Goal: Task Accomplishment & Management: Manage account settings

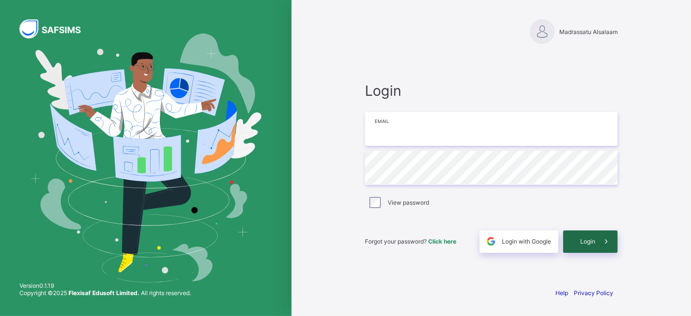
type input "**********"
click at [595, 238] on span at bounding box center [606, 241] width 22 height 22
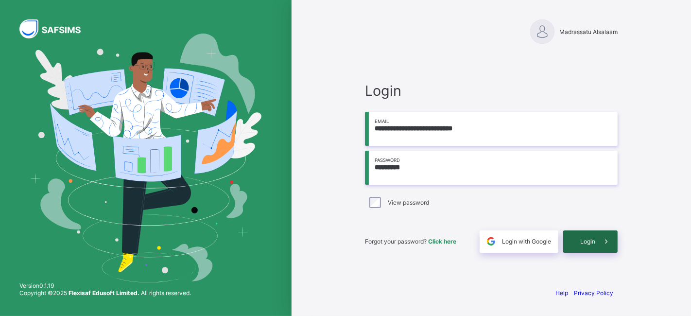
type input "*********"
click at [597, 238] on span at bounding box center [606, 241] width 22 height 22
type input "**********"
click at [579, 241] on div "Login" at bounding box center [590, 241] width 54 height 22
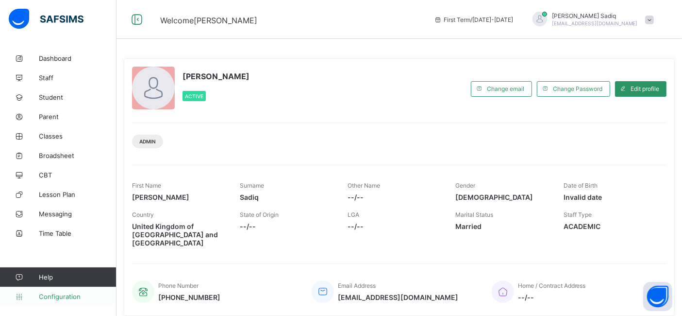
click at [59, 299] on span "Configuration" at bounding box center [77, 296] width 77 height 8
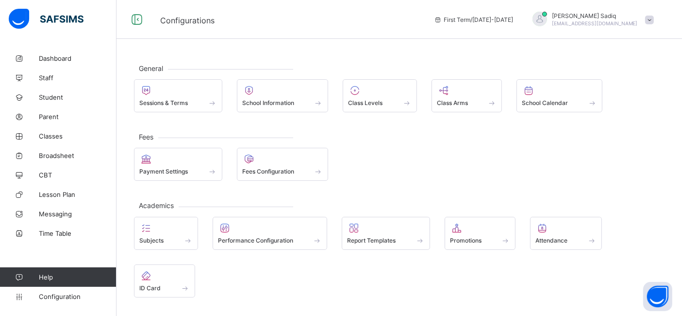
click at [653, 23] on div "Abubakar Sadiq abubakar.sadiq@flexisaf.com" at bounding box center [591, 20] width 136 height 16
click at [40, 75] on span "Staff" at bounding box center [78, 78] width 78 height 8
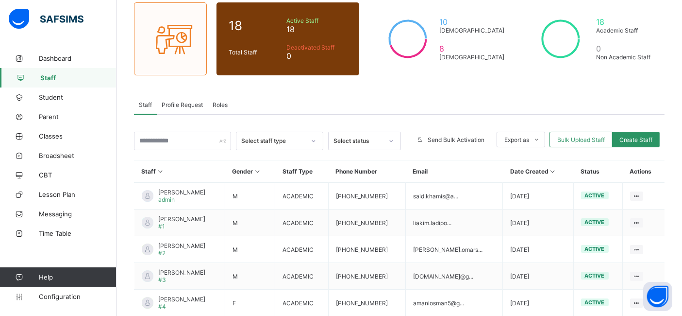
scroll to position [93, 0]
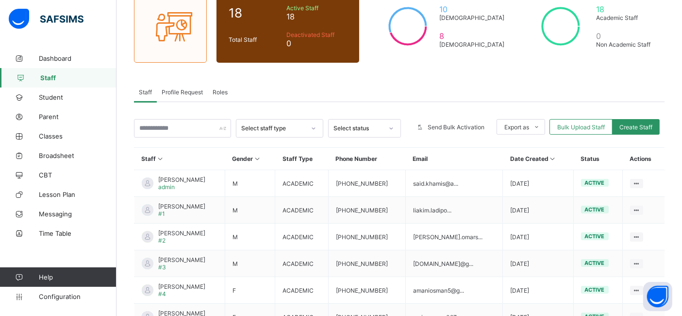
click at [217, 93] on span "Roles" at bounding box center [220, 91] width 15 height 7
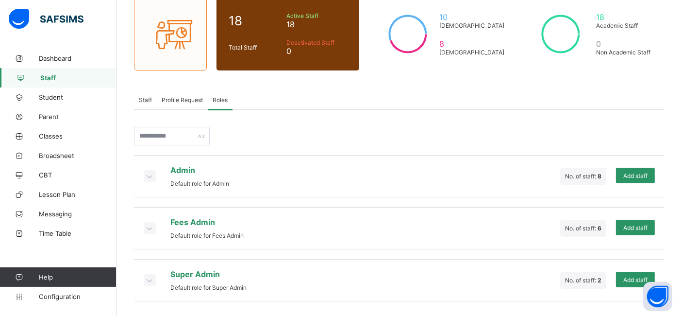
scroll to position [82, 0]
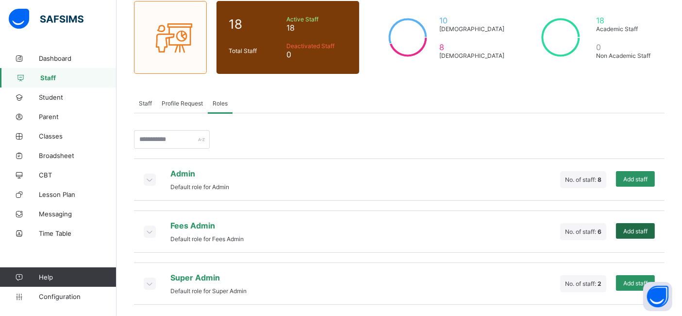
click at [637, 227] on span "Add staff" at bounding box center [636, 230] width 24 height 7
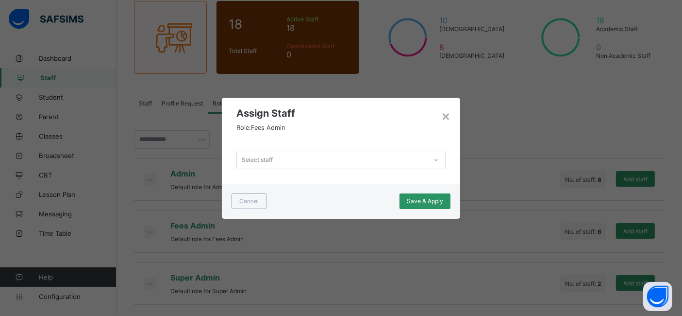
click at [360, 157] on div "Select staff" at bounding box center [332, 160] width 190 height 14
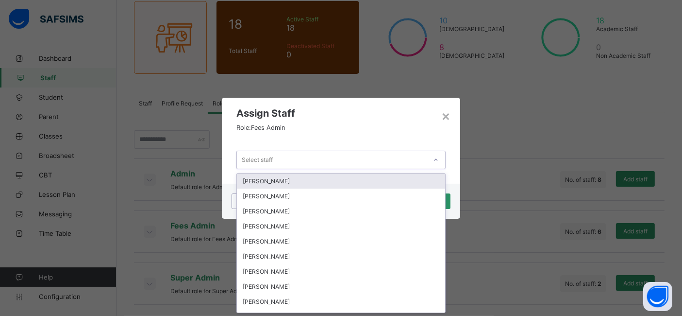
scroll to position [0, 0]
click at [300, 177] on div "Said KHAMIS" at bounding box center [341, 180] width 209 height 15
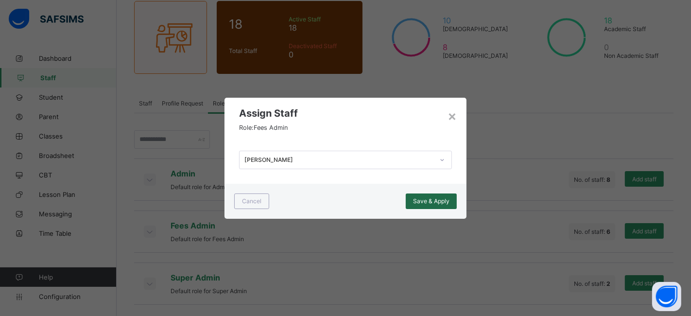
click at [428, 200] on span "Save & Apply" at bounding box center [431, 200] width 36 height 7
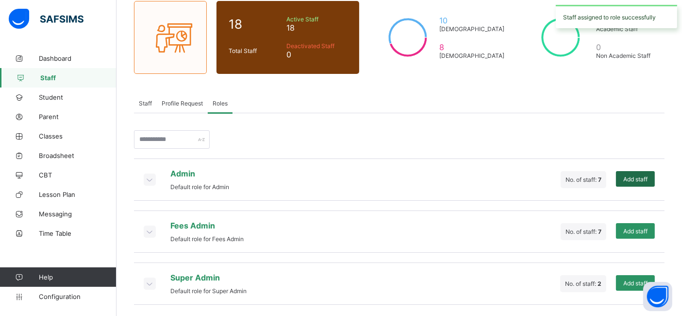
click at [632, 177] on span "Add staff" at bounding box center [636, 178] width 24 height 7
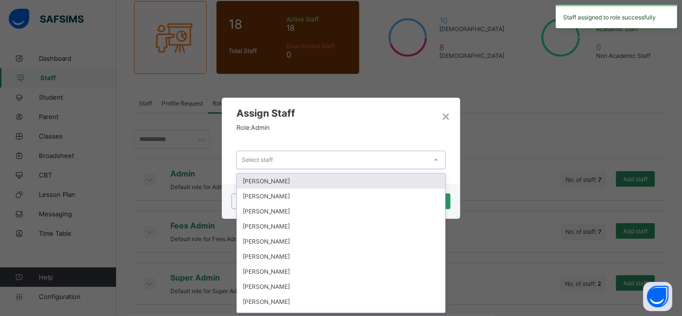
click at [387, 164] on div "Select staff" at bounding box center [332, 160] width 190 height 14
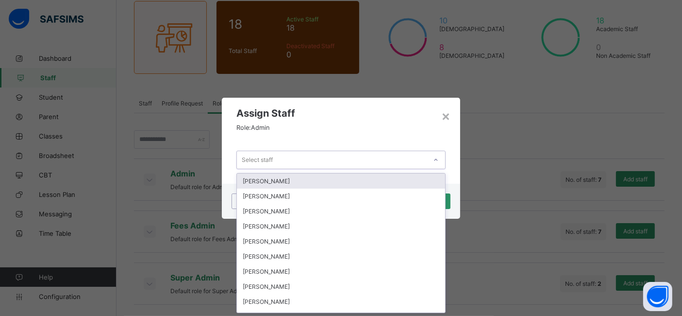
click at [331, 183] on div "Said KHAMIS" at bounding box center [341, 180] width 209 height 15
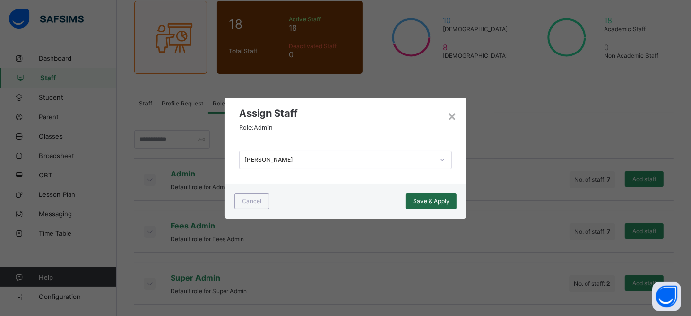
click at [431, 202] on span "Save & Apply" at bounding box center [431, 200] width 36 height 7
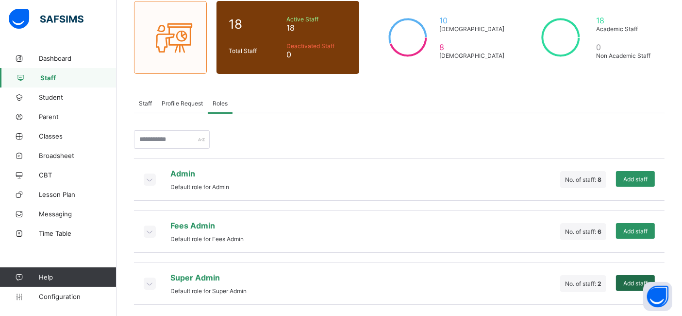
click at [633, 279] on span "Add staff" at bounding box center [636, 282] width 24 height 7
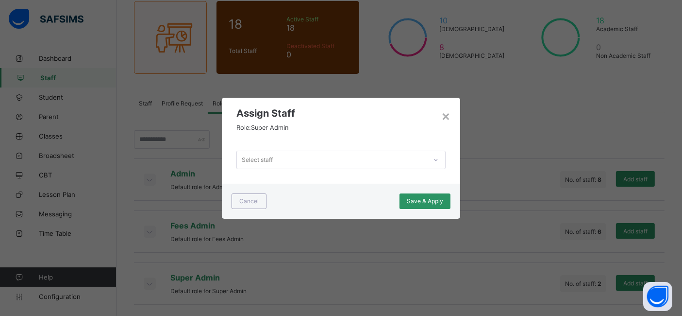
click at [374, 159] on div "Select staff" at bounding box center [332, 160] width 190 height 14
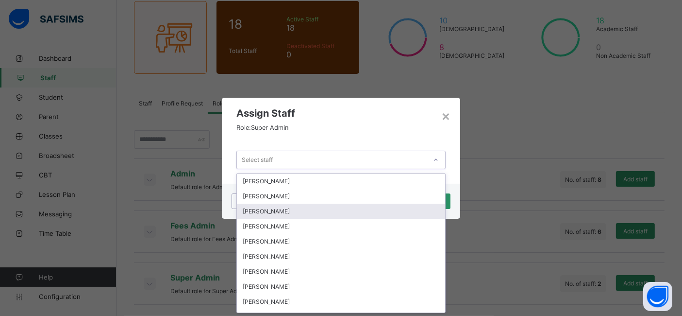
click at [256, 213] on div "Abubakar Sadiq" at bounding box center [341, 211] width 209 height 15
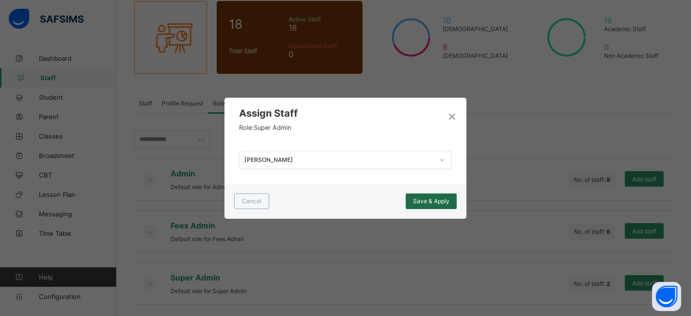
click at [433, 199] on span "Save & Apply" at bounding box center [431, 200] width 36 height 7
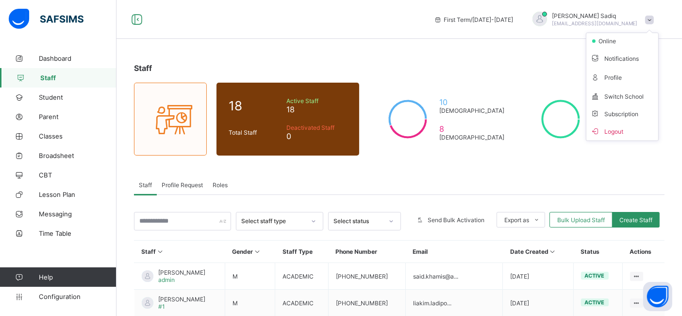
click at [620, 124] on li "Logout" at bounding box center [623, 130] width 72 height 19
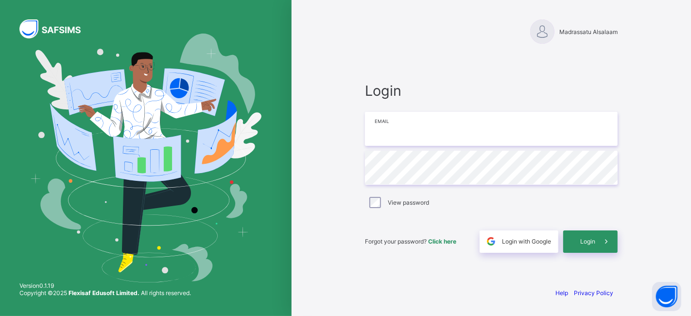
type input "**********"
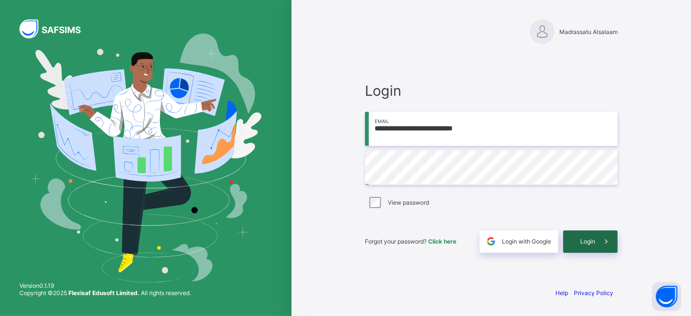
click at [580, 236] on div "Login" at bounding box center [590, 241] width 54 height 22
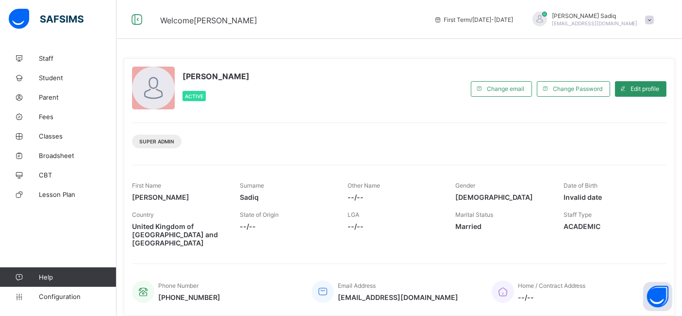
click at [337, 136] on div "Super Admin" at bounding box center [399, 137] width 535 height 31
click at [654, 22] on span at bounding box center [649, 20] width 9 height 9
click at [368, 138] on div "Super Admin" at bounding box center [399, 137] width 535 height 31
click at [46, 55] on span "Staff" at bounding box center [78, 58] width 78 height 8
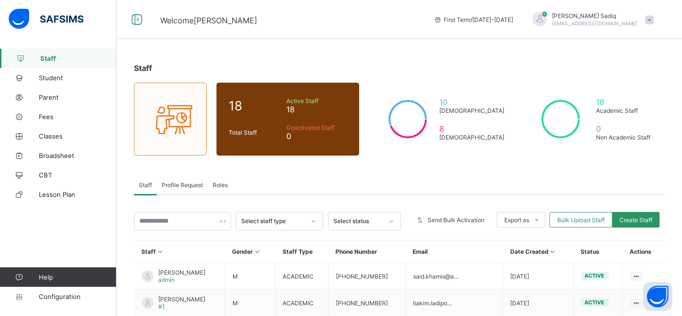
click at [215, 184] on span "Roles" at bounding box center [220, 184] width 15 height 7
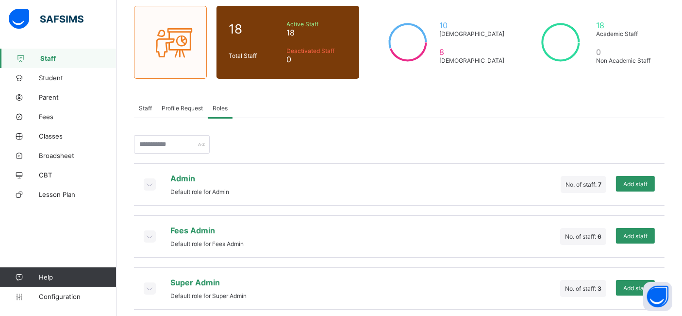
scroll to position [82, 0]
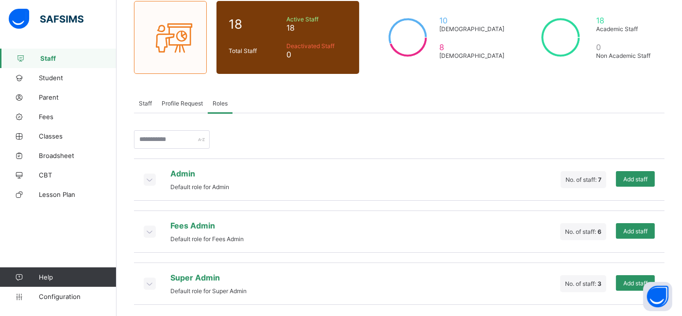
click at [154, 280] on icon at bounding box center [149, 283] width 11 height 10
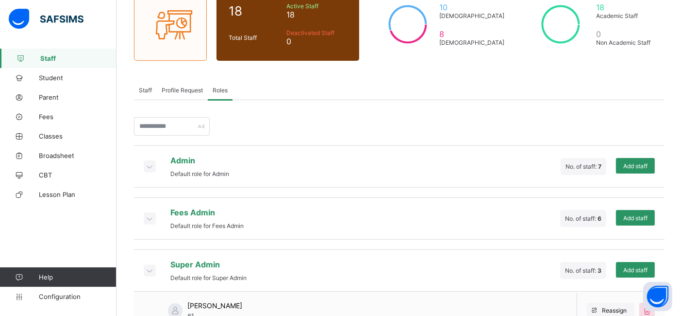
scroll to position [94, 0]
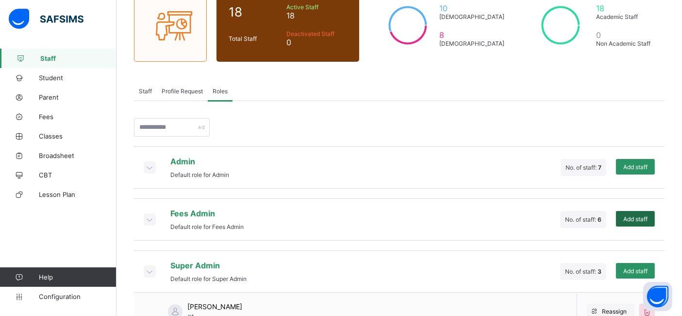
click at [640, 215] on span "Add staff" at bounding box center [636, 218] width 24 height 7
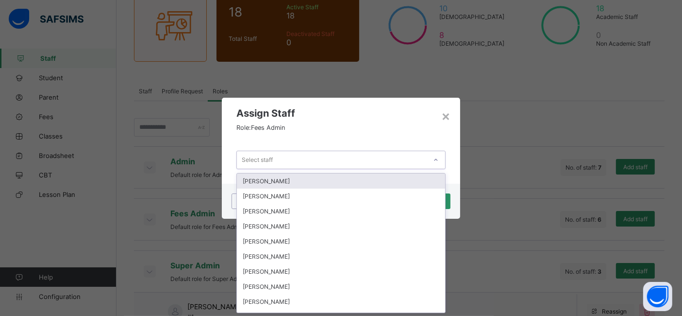
scroll to position [0, 0]
click at [368, 156] on div "Select staff" at bounding box center [332, 160] width 190 height 14
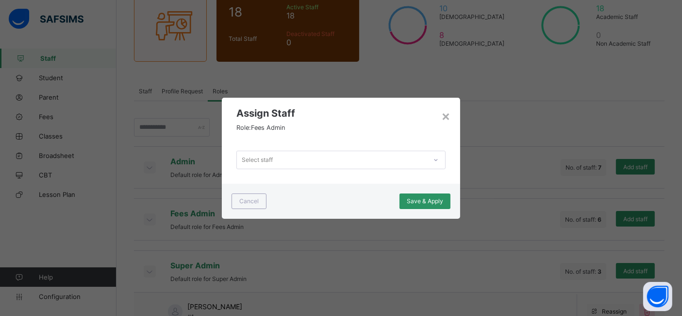
click at [628, 166] on div "× Assign Staff Role: Fees Admin Select staff Cancel Save & Apply" at bounding box center [341, 158] width 682 height 316
click at [449, 117] on div "×" at bounding box center [445, 115] width 9 height 17
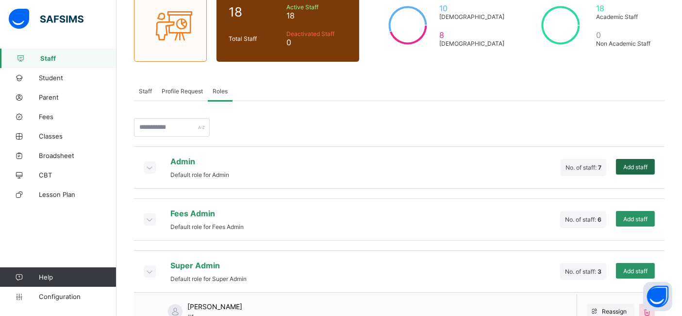
click at [647, 161] on div "Add staff" at bounding box center [635, 167] width 39 height 16
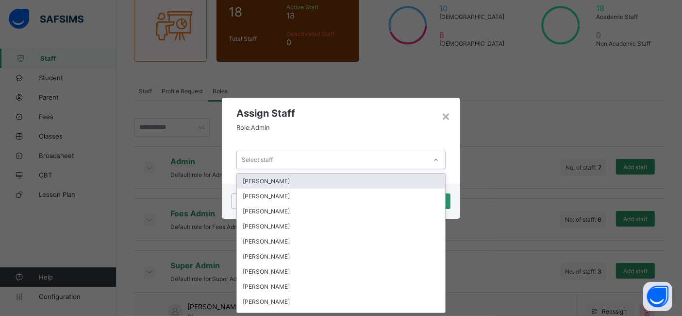
click at [422, 157] on div "Select staff" at bounding box center [332, 160] width 190 height 14
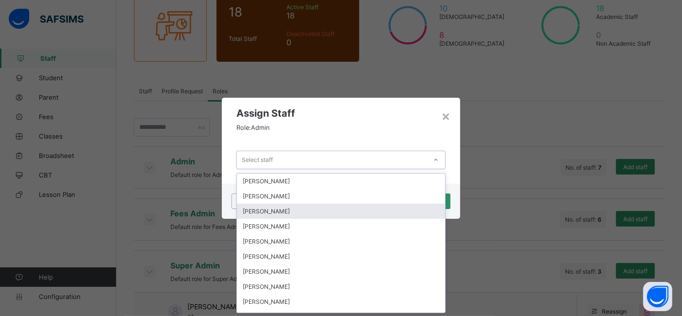
click at [277, 211] on div "Abubakar Sadiq" at bounding box center [341, 211] width 209 height 15
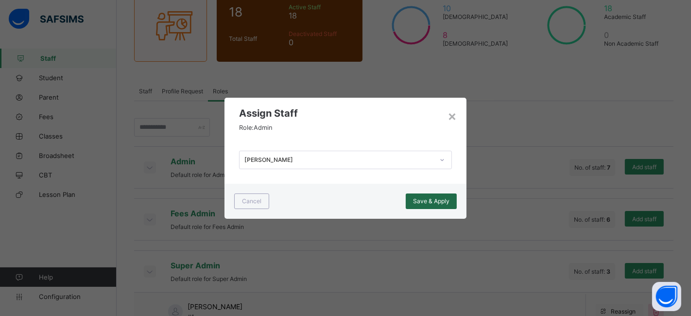
click at [435, 196] on div "Save & Apply" at bounding box center [431, 201] width 51 height 16
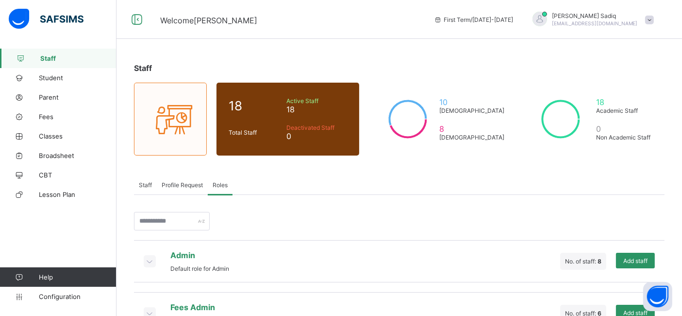
click at [565, 78] on div "Staff 18 Total Staff Active Staff 18 Deactivated Staff 0 10 Male 8 Female 18 Ac…" at bounding box center [400, 225] width 566 height 352
click at [654, 17] on span at bounding box center [649, 20] width 9 height 9
click at [619, 110] on span "Logout" at bounding box center [623, 114] width 64 height 11
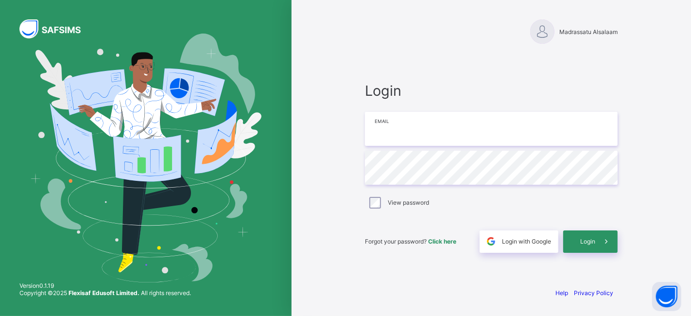
type input "**********"
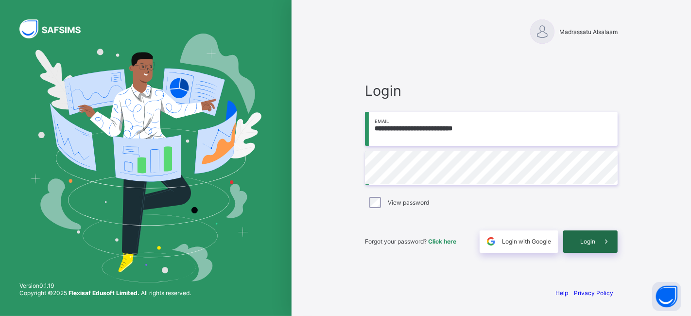
click at [579, 235] on div "Login" at bounding box center [590, 241] width 54 height 22
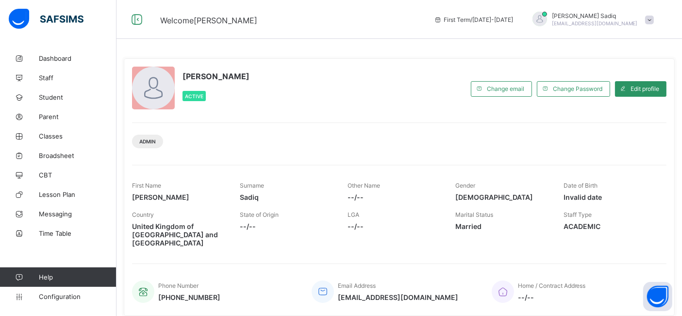
click at [631, 156] on div "Abubakar Sadiq Active Change email Change Password Edit profile Admin First Nam…" at bounding box center [399, 186] width 551 height 257
click at [46, 81] on span "Staff" at bounding box center [78, 78] width 78 height 8
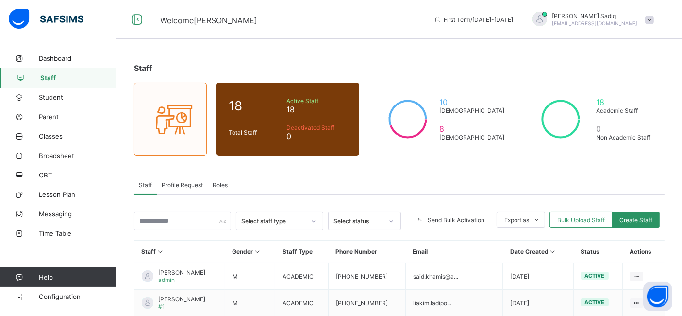
click at [216, 188] on div "Roles" at bounding box center [220, 184] width 25 height 19
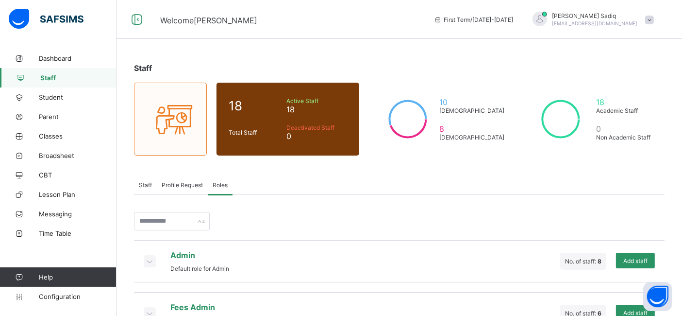
scroll to position [82, 0]
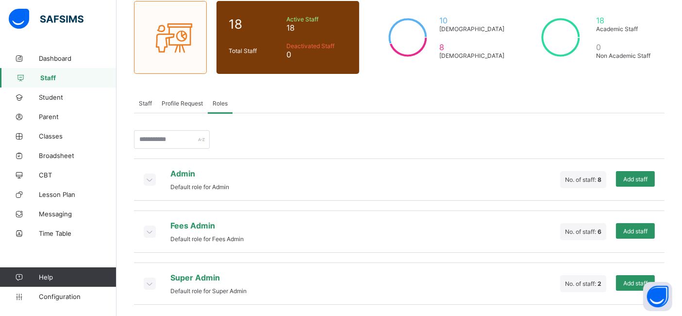
click at [151, 229] on icon at bounding box center [149, 231] width 11 height 10
click at [149, 226] on icon at bounding box center [149, 231] width 11 height 10
click at [148, 231] on icon at bounding box center [149, 231] width 11 height 10
click at [149, 281] on icon at bounding box center [149, 283] width 11 height 10
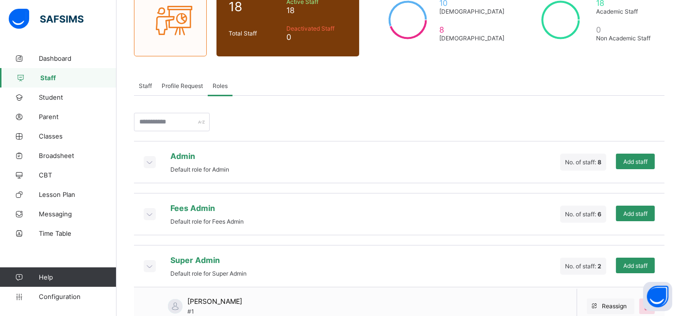
scroll to position [109, 0]
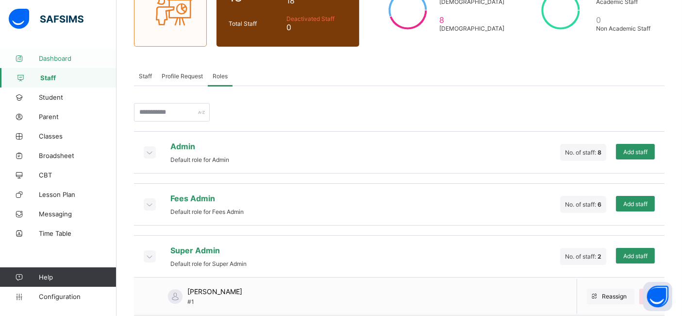
click at [53, 54] on span "Dashboard" at bounding box center [78, 58] width 78 height 8
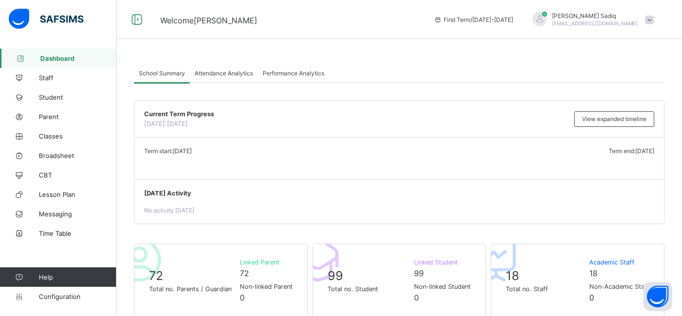
click at [356, 207] on div "No activity today" at bounding box center [399, 209] width 510 height 7
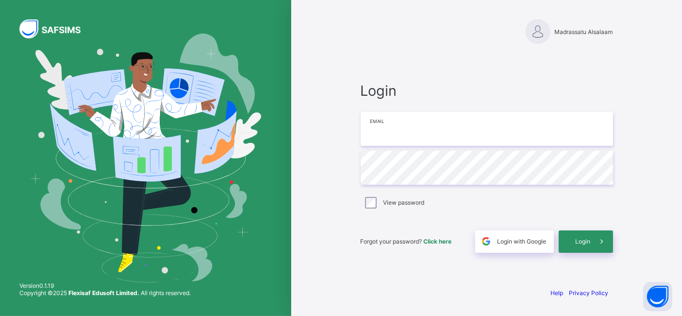
type input "**********"
